Goal: Book appointment/travel/reservation

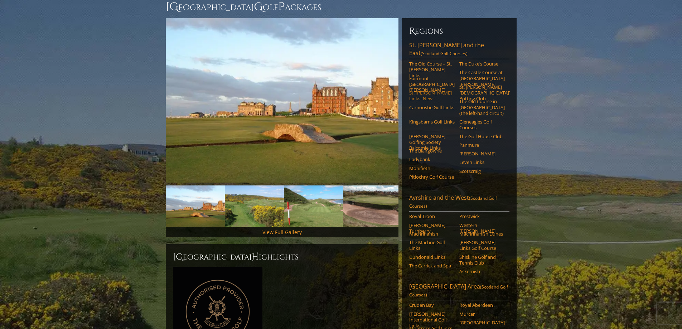
scroll to position [68, 0]
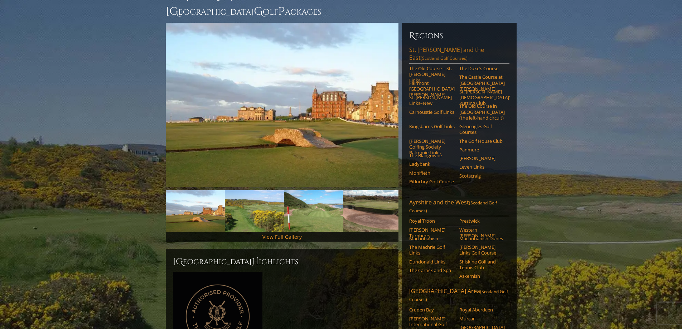
click at [434, 46] on link "St. Andrews and the East (Scotland Golf Courses)" at bounding box center [459, 55] width 100 height 18
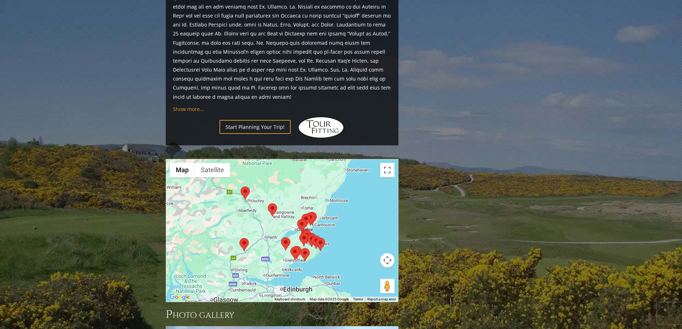
scroll to position [787, 0]
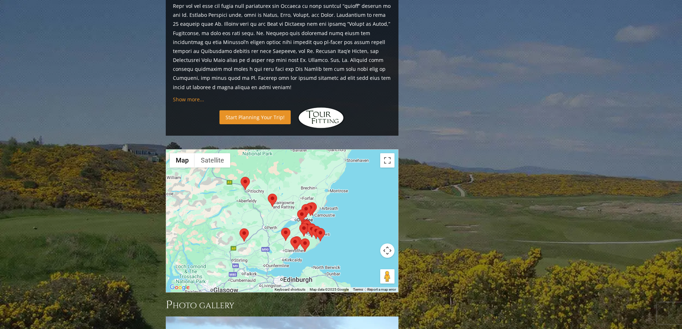
click at [267, 110] on link "Start Planning Your Trip!" at bounding box center [254, 117] width 71 height 14
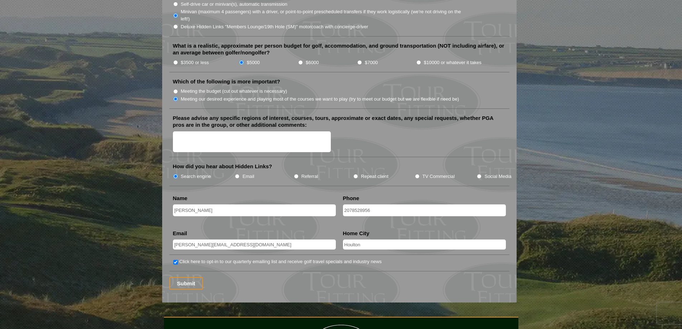
scroll to position [859, 0]
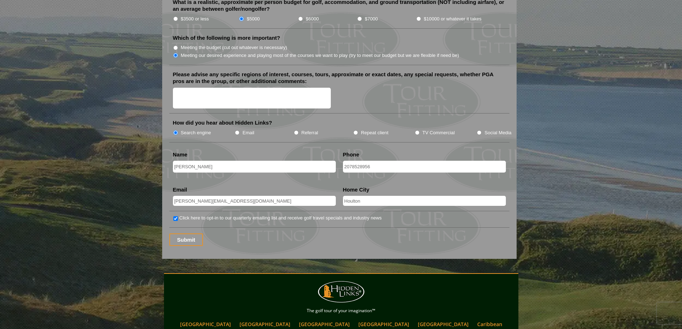
click at [178, 196] on input "Tony@ncountryauto.com" at bounding box center [254, 201] width 163 height 10
click at [232, 196] on input "tony@ncountryauto.com" at bounding box center [254, 201] width 163 height 10
type input "tony"
